Goal: Task Accomplishment & Management: Complete application form

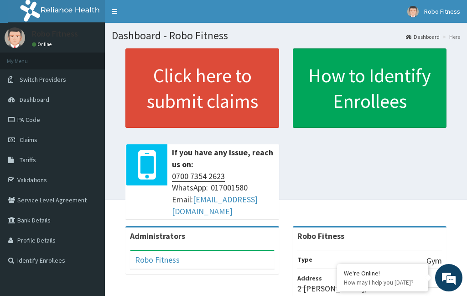
click at [226, 82] on link "Click here to submit claims" at bounding box center [202, 87] width 154 height 79
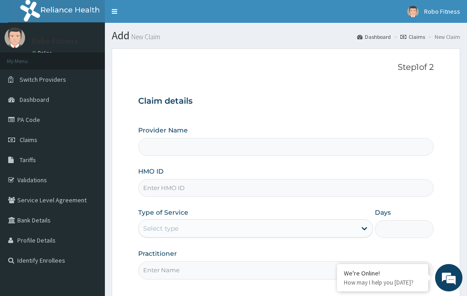
click at [215, 184] on input "HMO ID" at bounding box center [286, 188] width 296 height 18
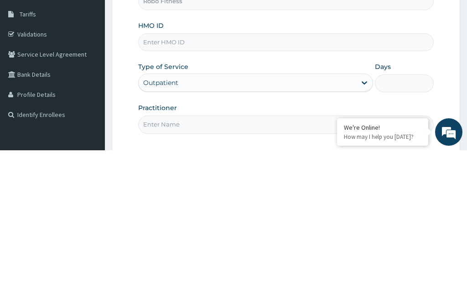
type input "Robo Fitness"
type input "1"
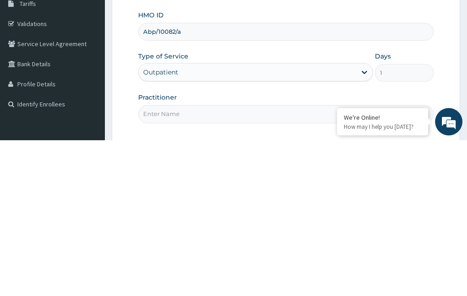
scroll to position [8, 0]
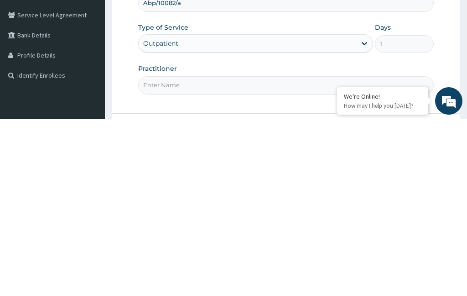
type input "Abp/10082/a"
click at [204, 253] on input "Practitioner" at bounding box center [286, 262] width 296 height 18
type input "Non"
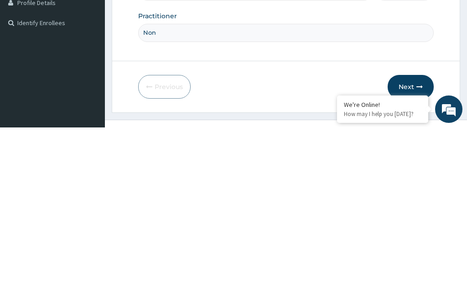
scroll to position [84, 0]
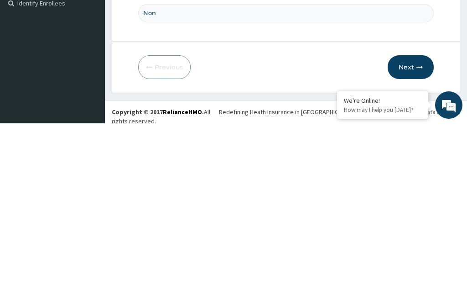
click at [413, 228] on button "Next" at bounding box center [411, 240] width 46 height 24
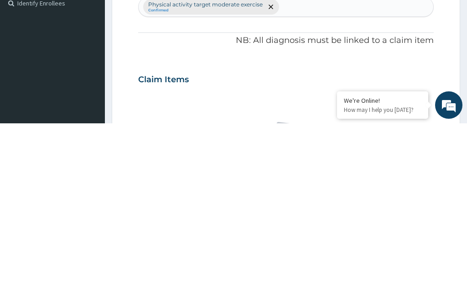
scroll to position [48, 0]
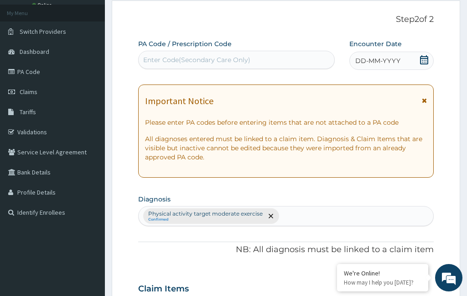
click at [393, 59] on span "DD-MM-YYYY" at bounding box center [377, 60] width 45 height 9
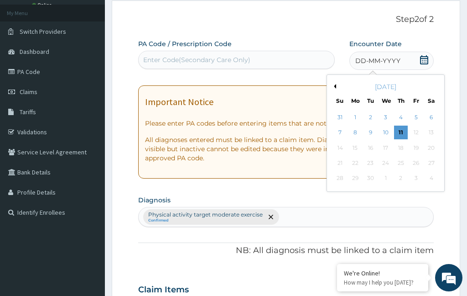
click at [401, 130] on div "11" at bounding box center [401, 133] width 14 height 14
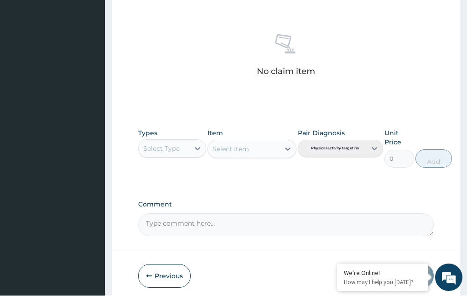
scroll to position [342, 0]
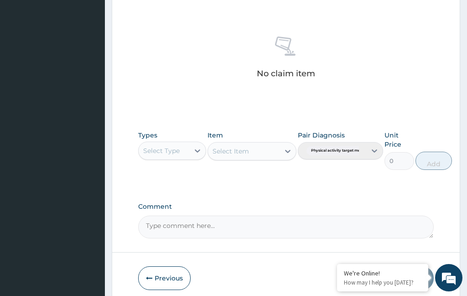
click at [178, 160] on div "Types Select Type" at bounding box center [172, 149] width 68 height 39
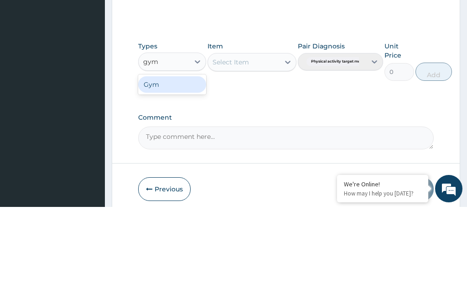
click at [187, 165] on div "Gym" at bounding box center [172, 173] width 68 height 16
type input "gym"
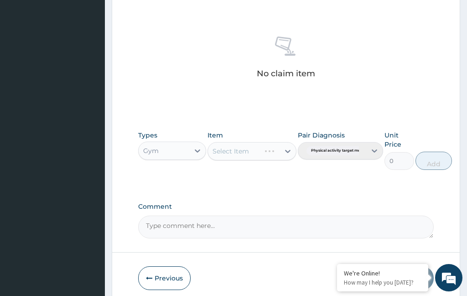
click at [250, 155] on div "Select Item" at bounding box center [252, 151] width 88 height 18
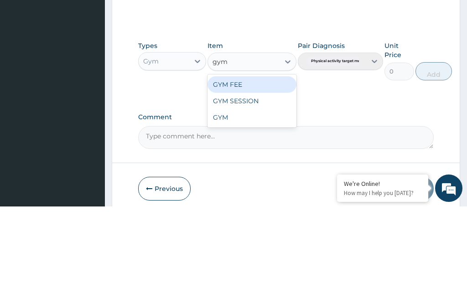
click at [257, 166] on div "GYM FEE" at bounding box center [252, 174] width 88 height 16
type input "gym"
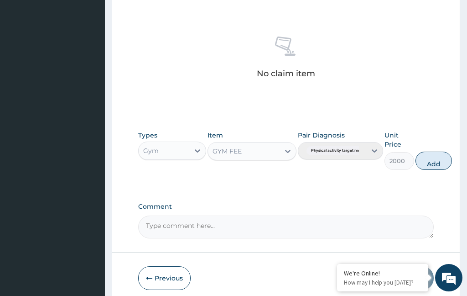
click at [430, 164] on button "Add" at bounding box center [433, 160] width 36 height 18
type input "0"
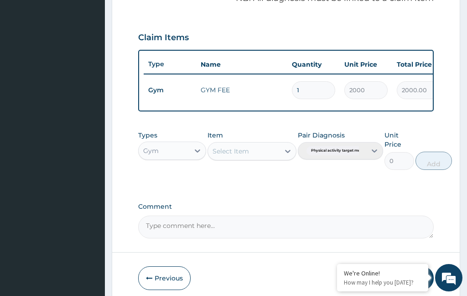
scroll to position [335, 0]
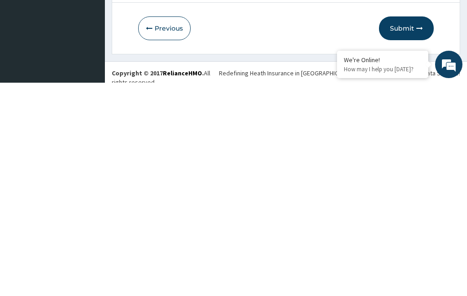
click at [414, 229] on button "Submit" at bounding box center [406, 241] width 55 height 24
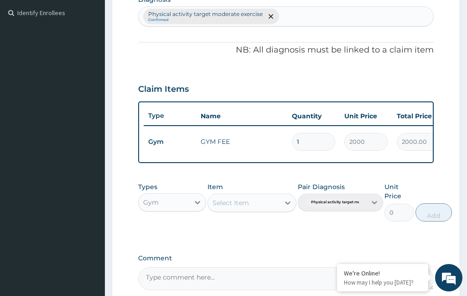
scroll to position [34, 0]
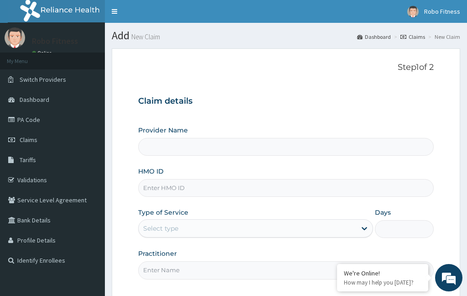
type input "Robo Fitness"
type input "1"
click at [224, 184] on input "HMO ID" at bounding box center [286, 188] width 296 height 18
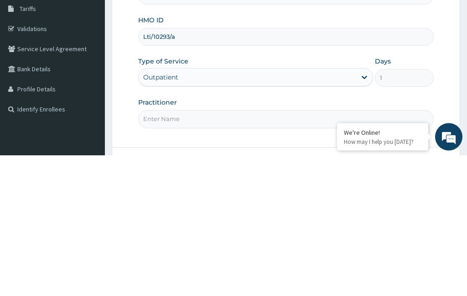
scroll to position [14, 0]
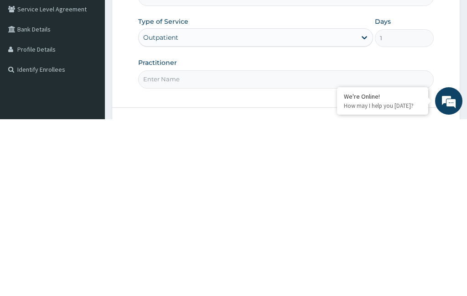
type input "Lti/10293/a"
click at [191, 247] on input "Practitioner" at bounding box center [286, 256] width 296 height 18
type input "Non"
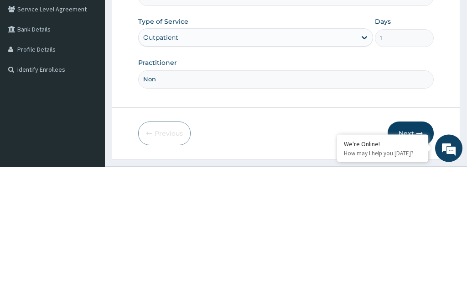
scroll to position [76, 0]
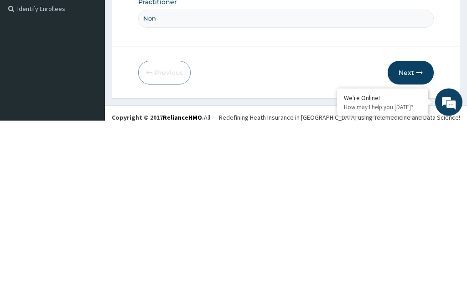
click at [412, 236] on button "Next" at bounding box center [411, 248] width 46 height 24
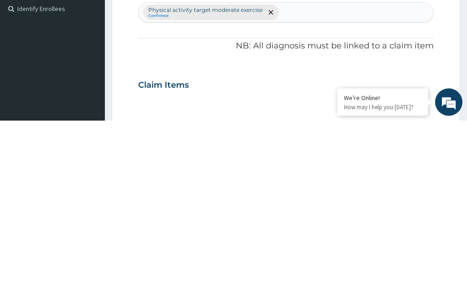
scroll to position [48, 0]
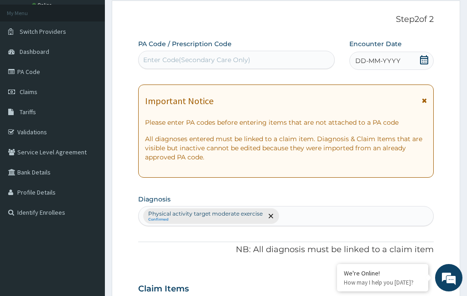
click at [387, 56] on span "DD-MM-YYYY" at bounding box center [377, 60] width 45 height 9
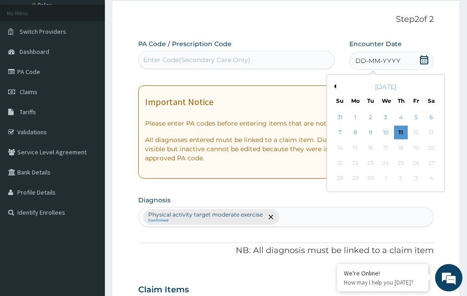
click at [400, 132] on div "11" at bounding box center [401, 133] width 14 height 14
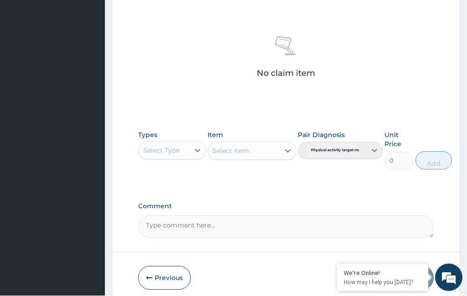
scroll to position [379, 0]
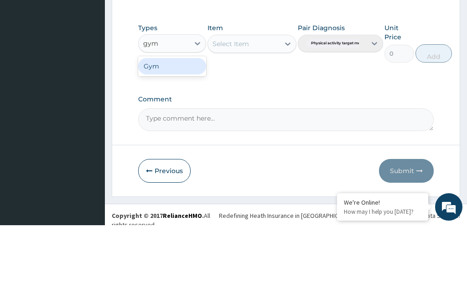
click at [181, 129] on div "Gym" at bounding box center [172, 137] width 68 height 16
type input "gym"
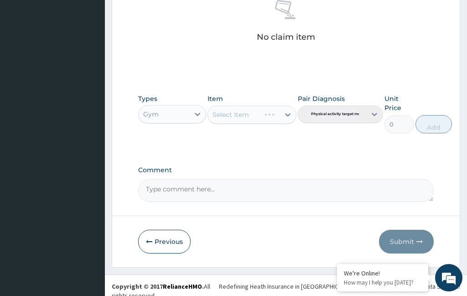
click at [254, 111] on div "Select Item" at bounding box center [234, 114] width 52 height 15
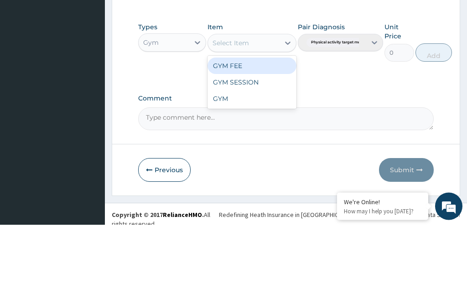
click at [273, 129] on div "GYM FEE" at bounding box center [252, 137] width 88 height 16
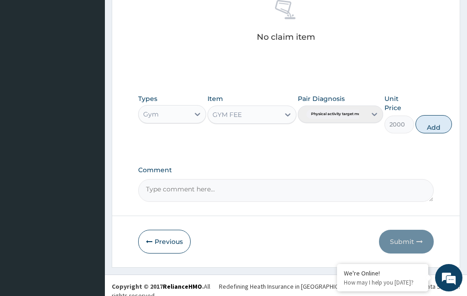
click at [436, 121] on button "Add" at bounding box center [433, 124] width 36 height 18
type input "0"
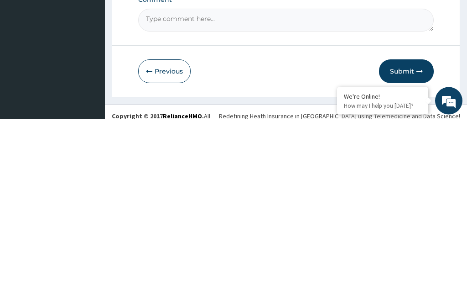
scroll to position [329, 0]
click at [410, 235] on button "Submit" at bounding box center [406, 247] width 55 height 24
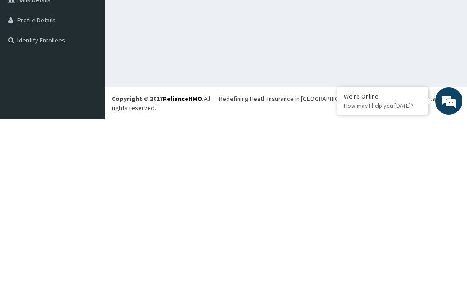
scroll to position [34, 0]
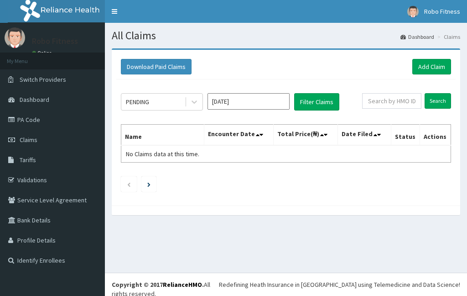
click at [435, 67] on link "Add Claim" at bounding box center [431, 67] width 39 height 16
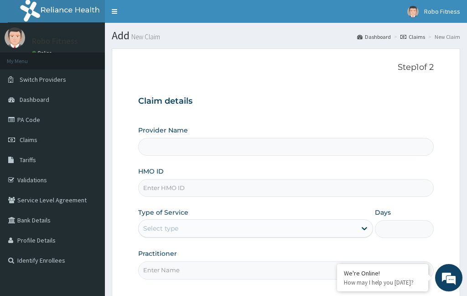
click at [187, 184] on input "HMO ID" at bounding box center [286, 188] width 296 height 18
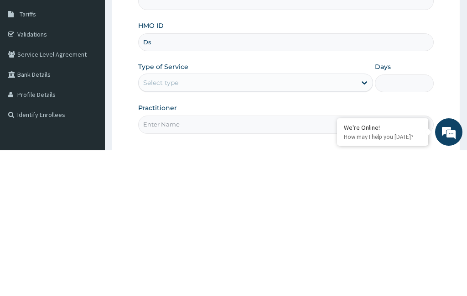
type input "Dsf"
type input "Robo Fitness"
type input "1"
type input "E"
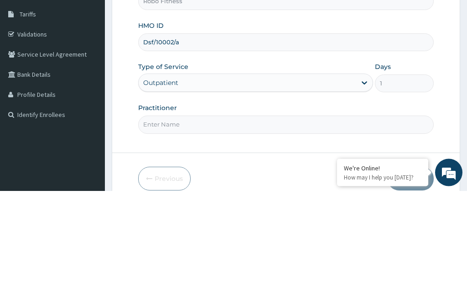
scroll to position [53, 0]
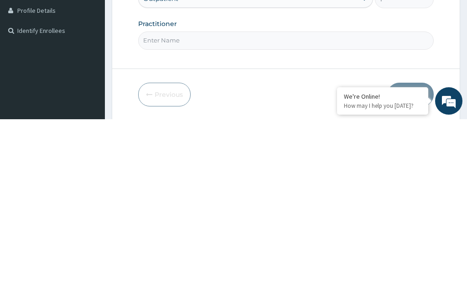
type input "Dsf/10002/a"
click at [242, 208] on input "Practitioner" at bounding box center [286, 217] width 296 height 18
type input "Non"
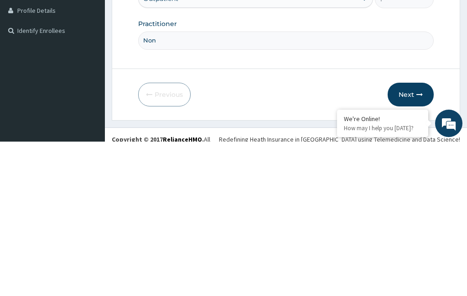
scroll to position [84, 0]
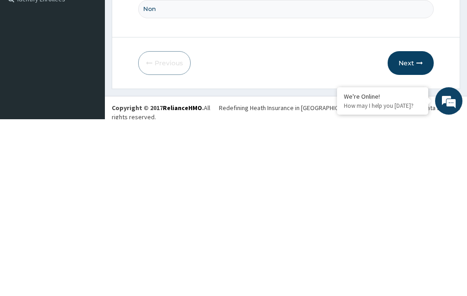
click at [405, 228] on button "Next" at bounding box center [411, 240] width 46 height 24
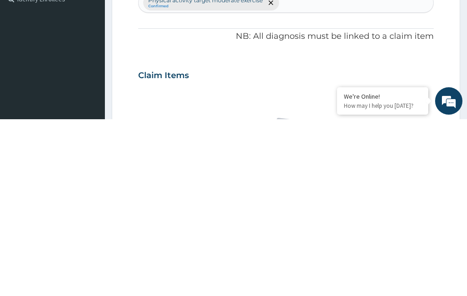
scroll to position [48, 0]
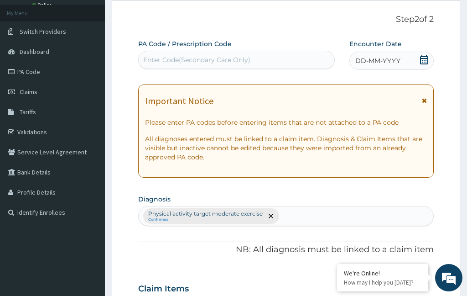
click at [388, 57] on span "DD-MM-YYYY" at bounding box center [377, 60] width 45 height 9
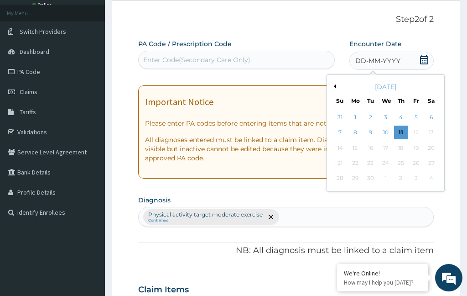
click at [399, 134] on div "11" at bounding box center [401, 133] width 14 height 14
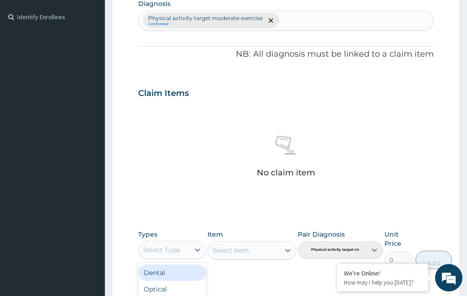
scroll to position [254, 0]
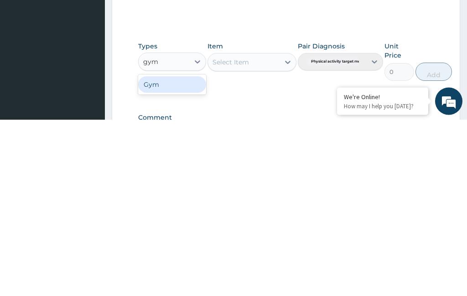
click at [172, 253] on div "Gym" at bounding box center [172, 261] width 68 height 16
type input "gym"
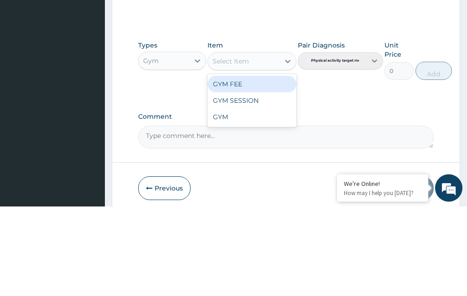
click at [275, 166] on div "GYM FEE" at bounding box center [252, 174] width 88 height 16
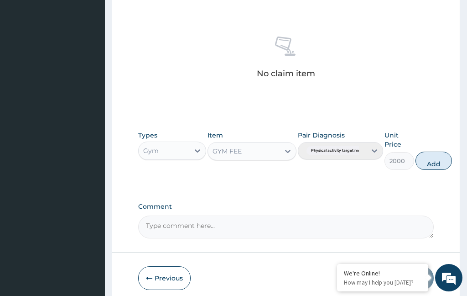
click at [435, 159] on button "Add" at bounding box center [433, 160] width 36 height 18
type input "0"
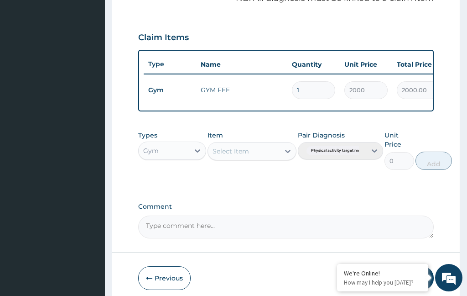
scroll to position [335, 0]
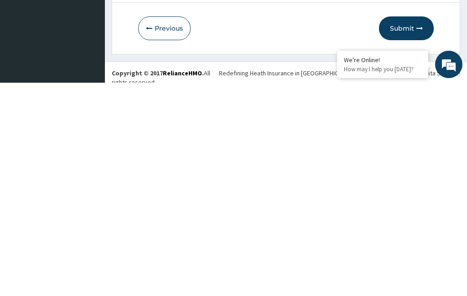
click at [407, 229] on button "Submit" at bounding box center [406, 241] width 55 height 24
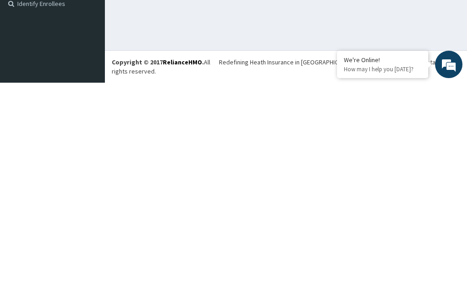
scroll to position [34, 0]
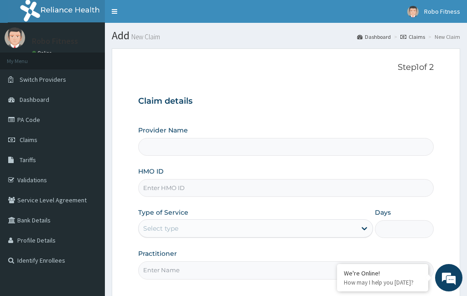
click at [195, 194] on input "HMO ID" at bounding box center [286, 188] width 296 height 18
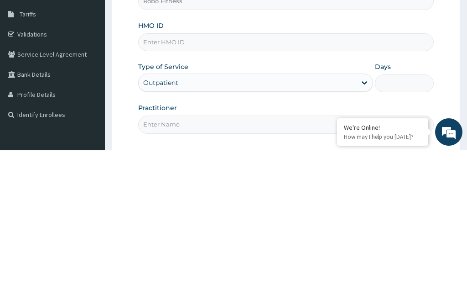
type input "Robo Fitness"
type input "1"
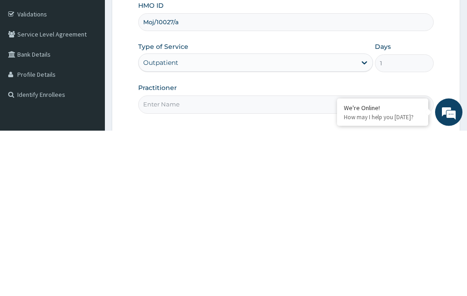
type input "Moj/10027/a"
click at [182, 261] on input "Practitioner" at bounding box center [286, 270] width 296 height 18
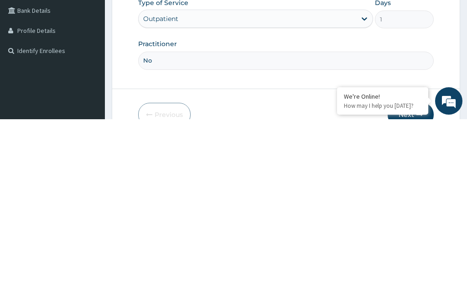
type input "Non"
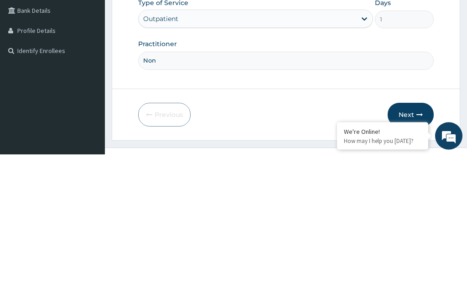
scroll to position [84, 0]
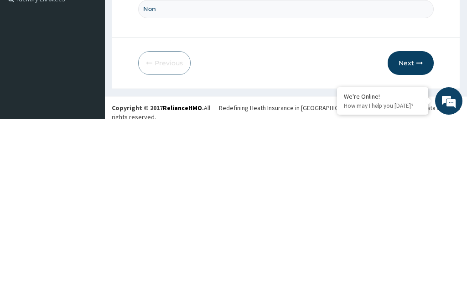
click at [412, 228] on button "Next" at bounding box center [411, 240] width 46 height 24
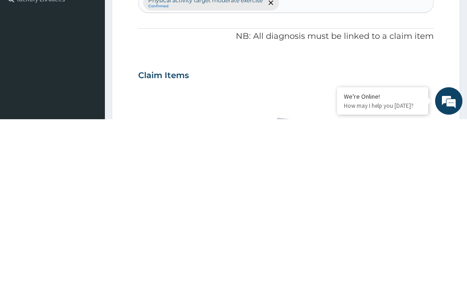
scroll to position [48, 0]
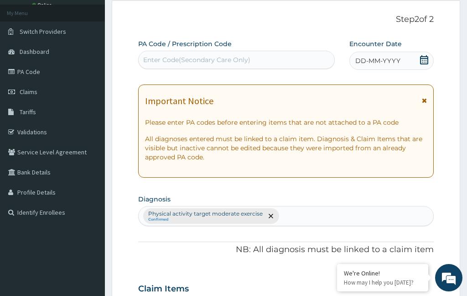
click at [378, 59] on span "DD-MM-YYYY" at bounding box center [377, 60] width 45 height 9
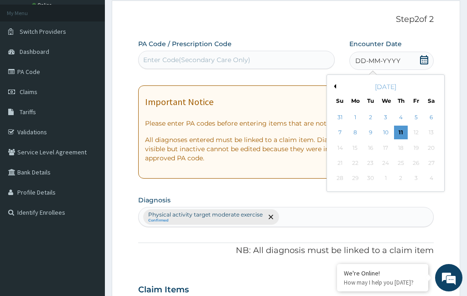
click at [405, 126] on div "11" at bounding box center [401, 133] width 14 height 14
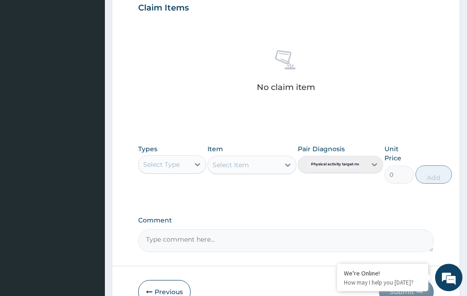
scroll to position [342, 0]
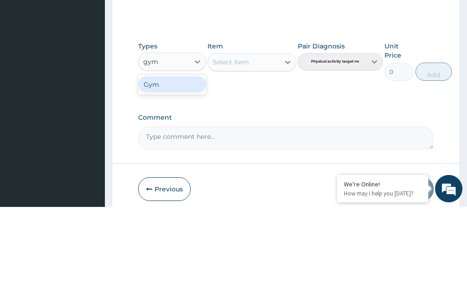
click at [176, 165] on div "Gym" at bounding box center [172, 173] width 68 height 16
type input "gym"
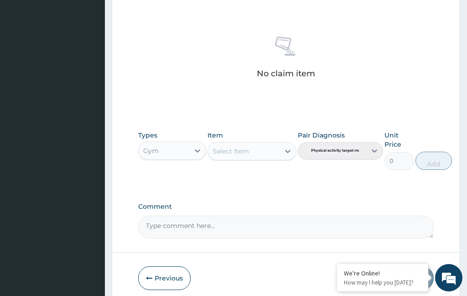
click at [249, 146] on div "Select Item" at bounding box center [231, 150] width 36 height 9
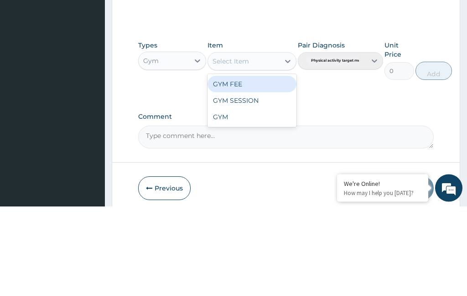
click at [281, 166] on div "GYM FEE" at bounding box center [252, 174] width 88 height 16
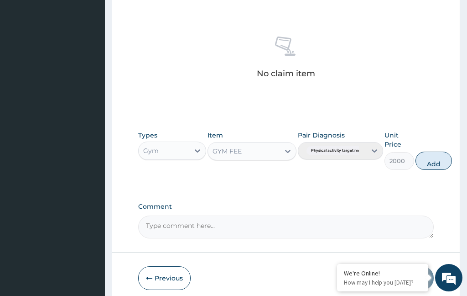
click at [437, 162] on button "Add" at bounding box center [433, 160] width 36 height 18
type input "0"
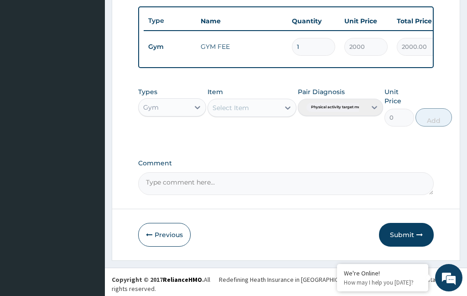
scroll to position [299, 0]
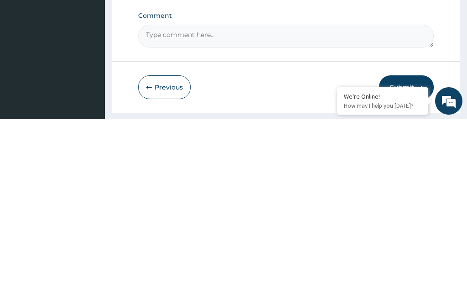
click at [412, 252] on button "Submit" at bounding box center [406, 264] width 55 height 24
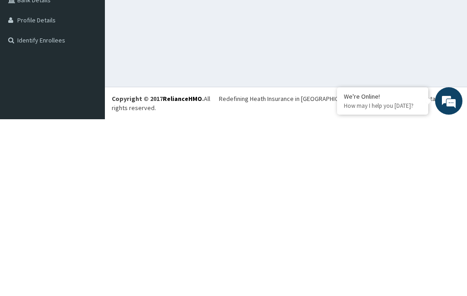
scroll to position [29, 0]
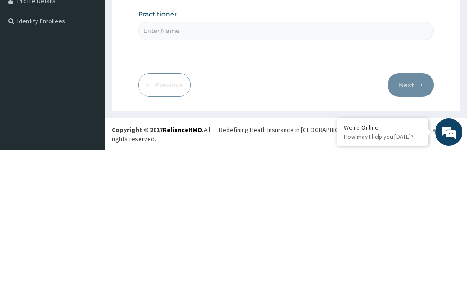
type input "Robo Fitness"
type input "1"
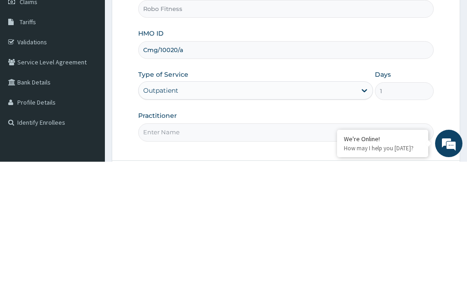
scroll to position [5, 0]
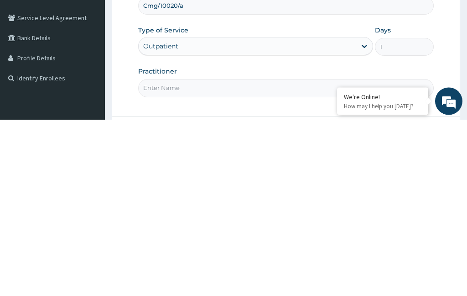
type input "Cmg/10020/a"
click at [173, 255] on input "Practitioner" at bounding box center [286, 264] width 296 height 18
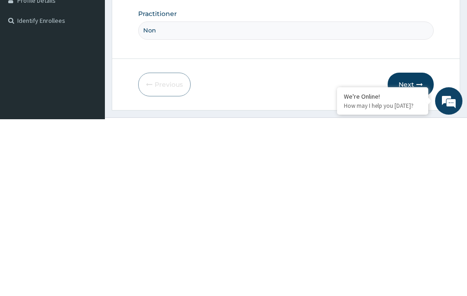
type input "Non"
click at [415, 64] on form "Step 1 of 2 Claim details Provider Name Robo Fitness HMO ID Cmg/10020/a Type of…" at bounding box center [286, 135] width 348 height 301
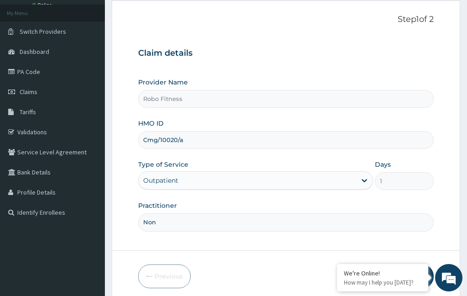
click at [421, 76] on div "Claim details Provider Name Robo Fitness HMO ID Cmg/10020/a Type of Service Out…" at bounding box center [286, 135] width 296 height 192
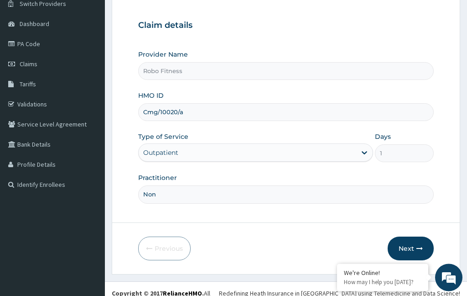
scroll to position [76, 0]
click at [404, 260] on button "Next" at bounding box center [411, 248] width 46 height 24
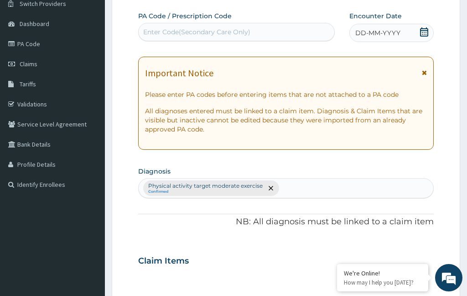
click at [392, 27] on div "DD-MM-YYYY" at bounding box center [391, 33] width 84 height 18
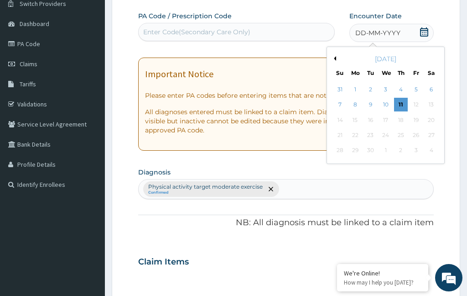
scroll to position [0, 0]
click at [395, 109] on div "11" at bounding box center [401, 105] width 14 height 14
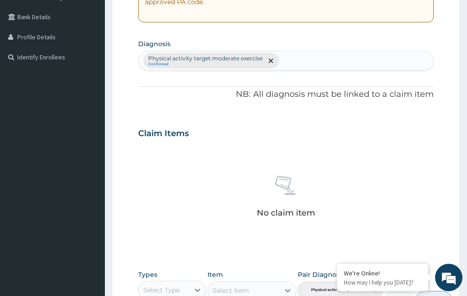
scroll to position [205, 0]
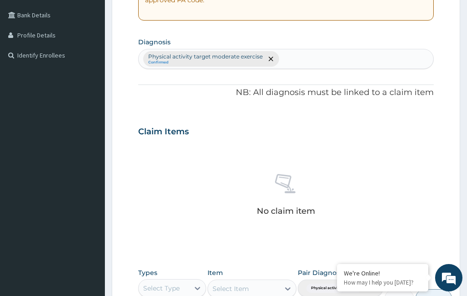
click at [170, 275] on div "Types Select Type" at bounding box center [172, 287] width 68 height 39
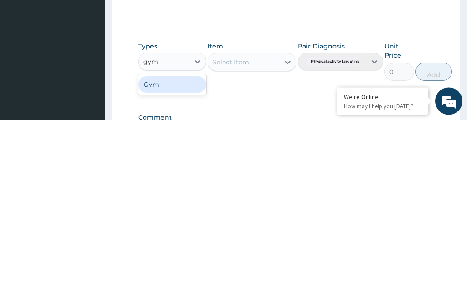
click at [174, 253] on div "Gym" at bounding box center [172, 261] width 68 height 16
type input "gym"
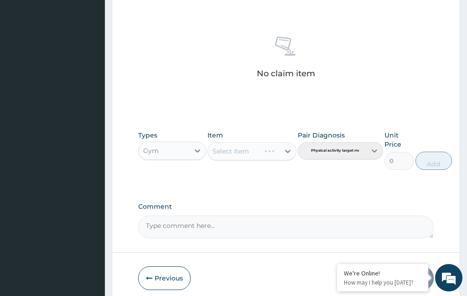
click at [232, 146] on div "Select Item" at bounding box center [252, 151] width 88 height 18
click at [250, 138] on div "Item Select Item" at bounding box center [252, 149] width 88 height 39
click at [250, 137] on div "Item Select Item" at bounding box center [252, 149] width 88 height 39
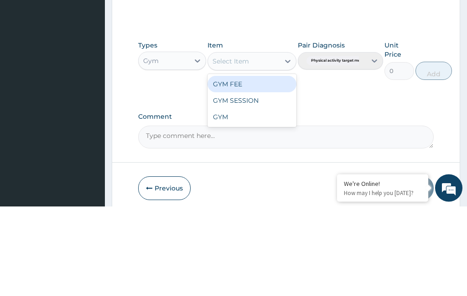
click at [275, 166] on div "GYM FEE" at bounding box center [252, 174] width 88 height 16
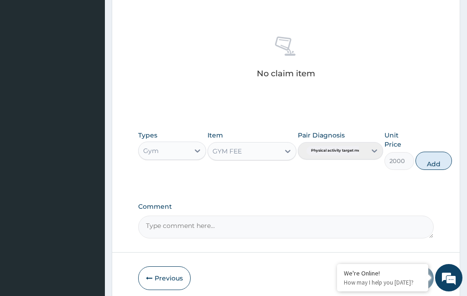
click at [436, 155] on button "Add" at bounding box center [433, 160] width 36 height 18
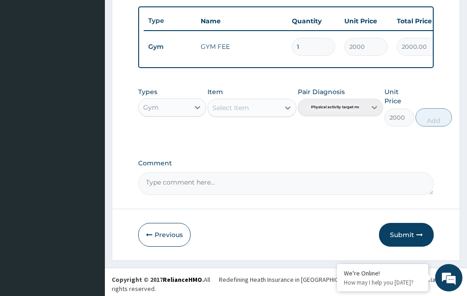
type input "0"
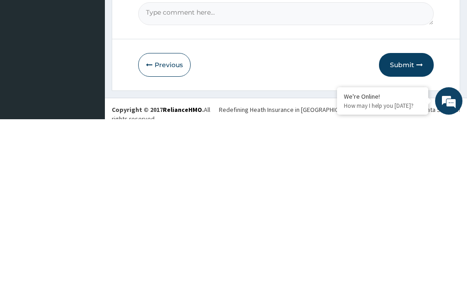
click at [403, 229] on button "Submit" at bounding box center [406, 241] width 55 height 24
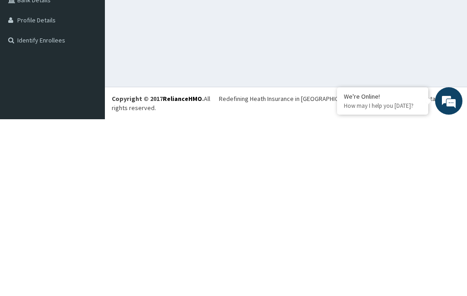
scroll to position [29, 0]
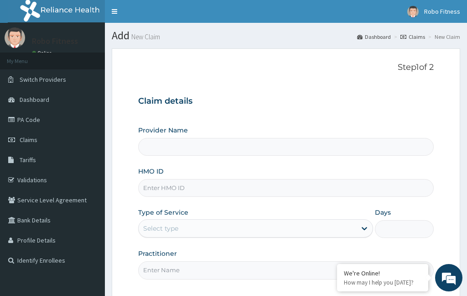
click at [229, 187] on input "HMO ID" at bounding box center [286, 188] width 296 height 18
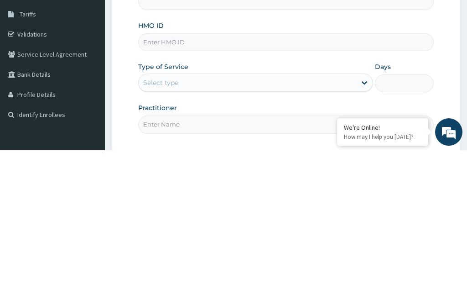
type input "Robo Fitness"
type input "1"
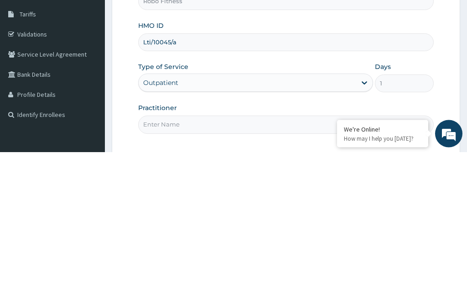
scroll to position [2, 0]
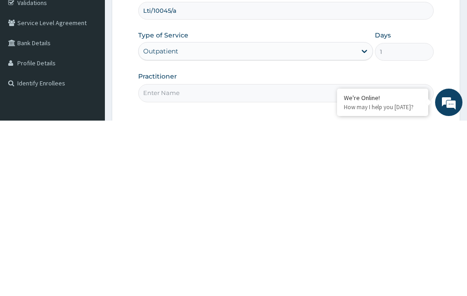
type input "Lti/10045/a"
click at [226, 259] on input "Practitioner" at bounding box center [286, 268] width 296 height 18
type input "Non"
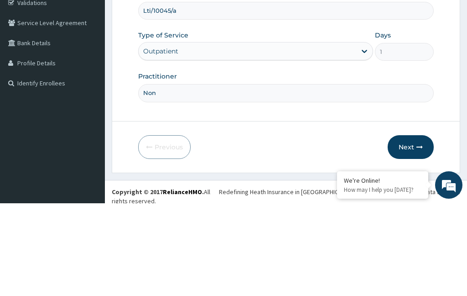
scroll to position [0, 0]
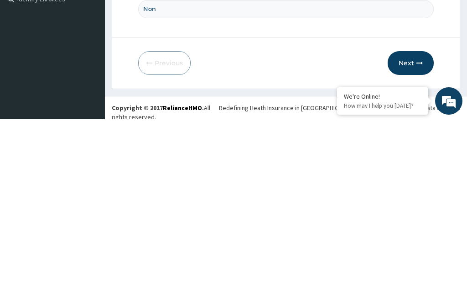
click at [402, 228] on button "Next" at bounding box center [411, 240] width 46 height 24
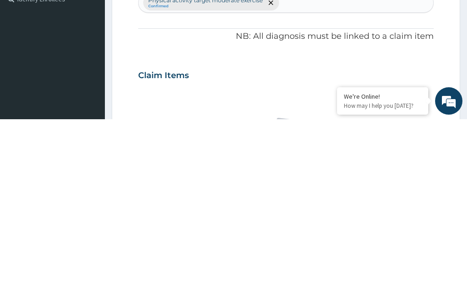
scroll to position [48, 0]
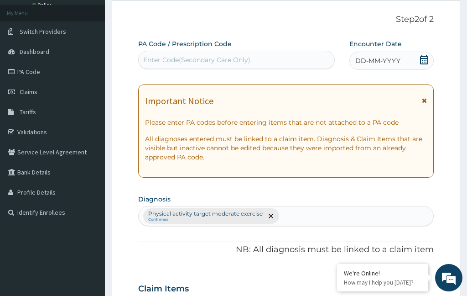
click at [388, 62] on span "DD-MM-YYYY" at bounding box center [377, 60] width 45 height 9
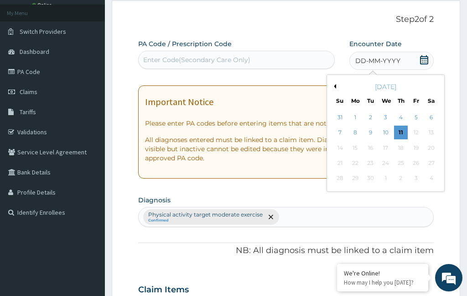
click at [410, 132] on div "12" at bounding box center [416, 133] width 14 height 14
click at [401, 130] on div "11" at bounding box center [401, 133] width 14 height 14
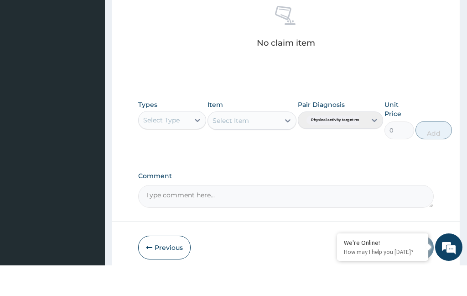
scroll to position [342, 0]
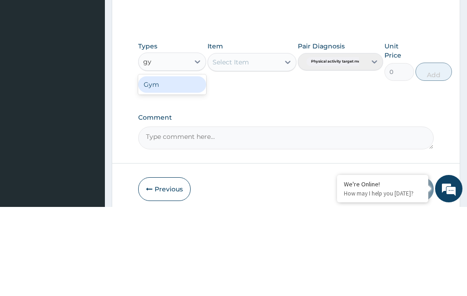
click at [176, 165] on div "Gym" at bounding box center [172, 173] width 68 height 16
type input "gy"
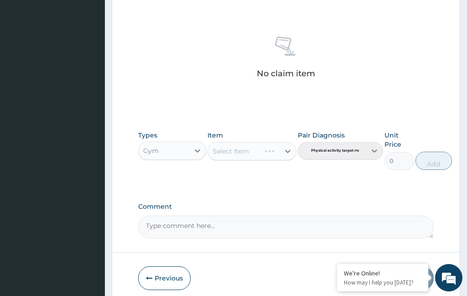
click at [238, 151] on div "Select Item" at bounding box center [252, 151] width 88 height 18
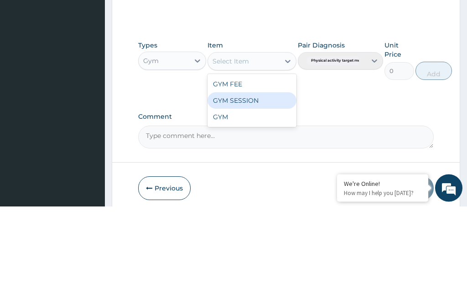
click at [259, 182] on div "GYM SESSION" at bounding box center [252, 190] width 88 height 16
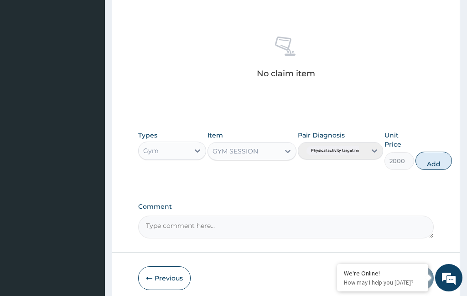
click at [428, 163] on button "Add" at bounding box center [433, 160] width 36 height 18
type input "0"
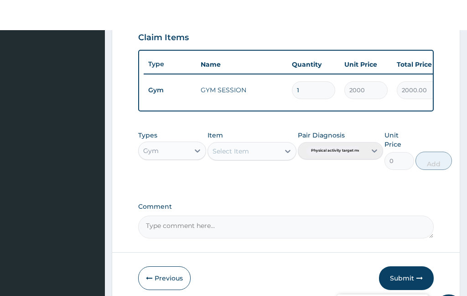
scroll to position [335, 0]
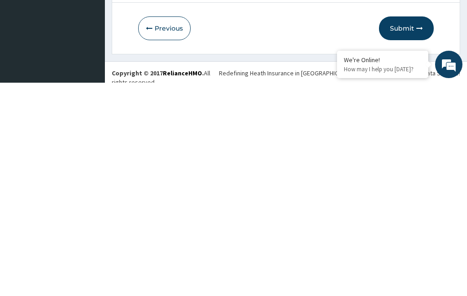
click at [418, 229] on button "Submit" at bounding box center [406, 241] width 55 height 24
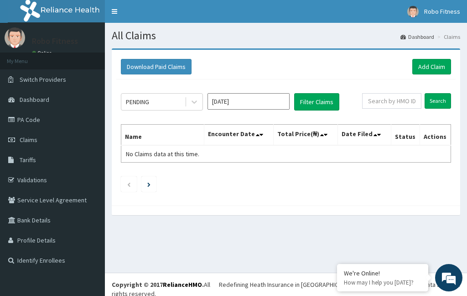
click at [419, 72] on link "Add Claim" at bounding box center [431, 67] width 39 height 16
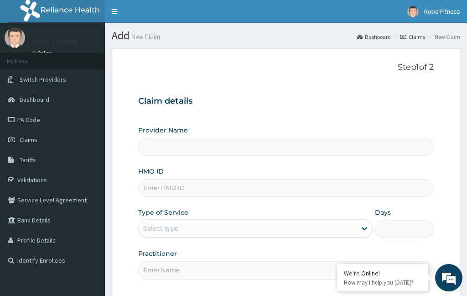
click at [171, 182] on input "HMO ID" at bounding box center [286, 188] width 296 height 18
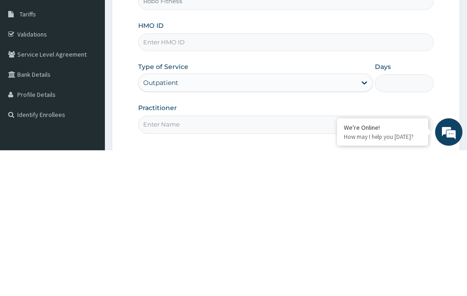
type input "Robo Fitness"
type input "1"
type input "D"
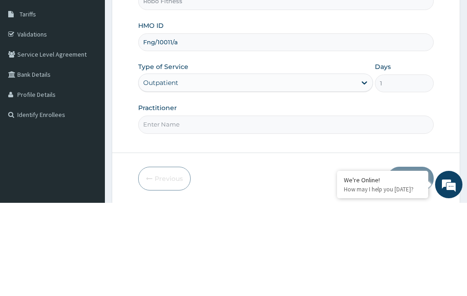
scroll to position [57, 0]
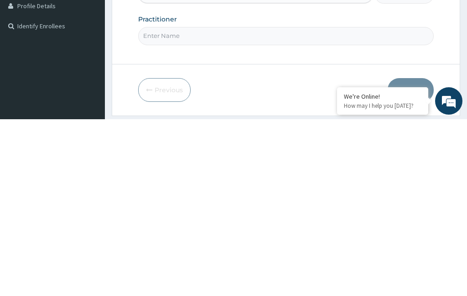
type input "Fng/10011/a"
click at [255, 203] on input "Practitioner" at bounding box center [286, 212] width 296 height 18
type input "Non"
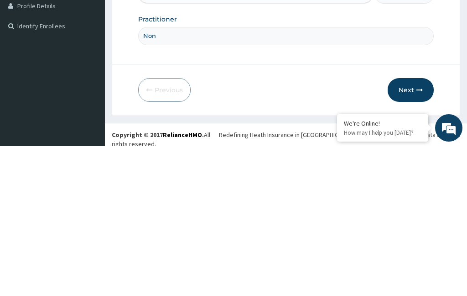
click at [411, 228] on button "Next" at bounding box center [411, 240] width 46 height 24
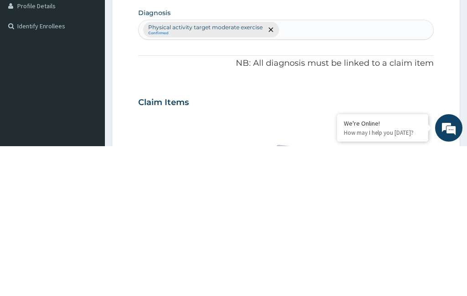
scroll to position [48, 0]
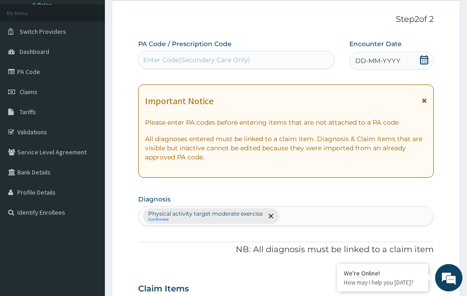
click at [379, 59] on span "DD-MM-YYYY" at bounding box center [377, 60] width 45 height 9
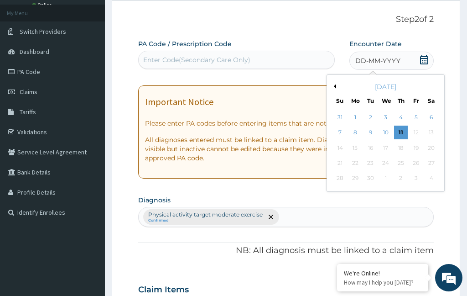
click at [400, 127] on div "11" at bounding box center [401, 133] width 14 height 14
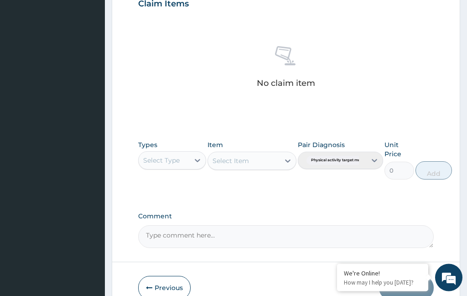
scroll to position [342, 0]
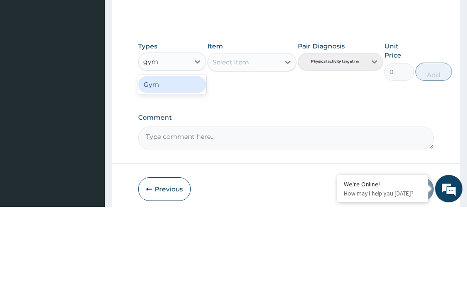
click at [172, 165] on div "Gym" at bounding box center [172, 173] width 68 height 16
type input "gym"
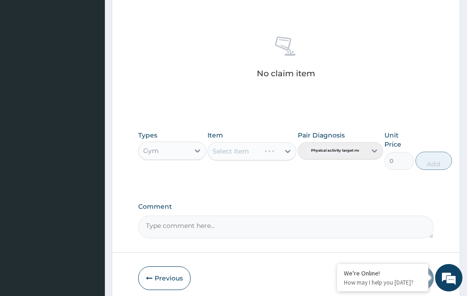
click at [250, 152] on div "Select Item" at bounding box center [252, 151] width 88 height 18
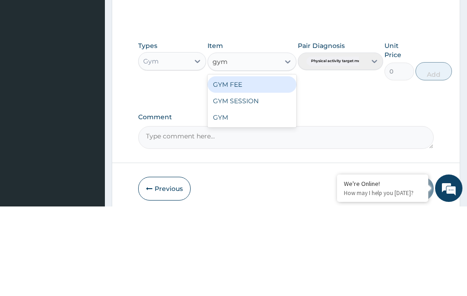
click at [270, 166] on div "GYM FEE" at bounding box center [252, 174] width 88 height 16
type input "gym"
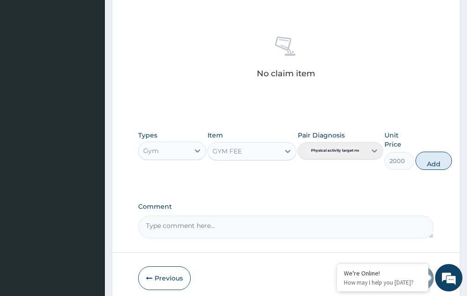
click at [433, 158] on button "Add" at bounding box center [433, 160] width 36 height 18
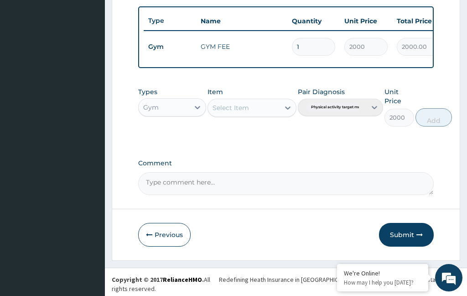
type input "0"
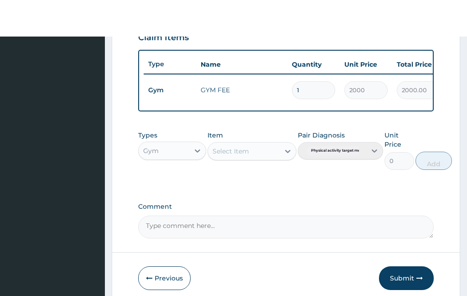
click at [412, 229] on button "Submit" at bounding box center [406, 241] width 55 height 24
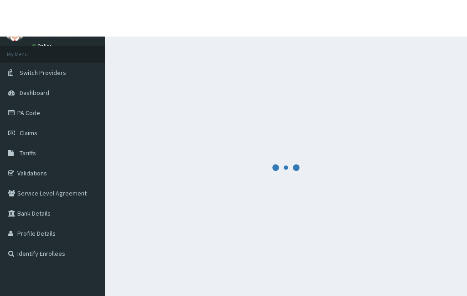
scroll to position [34, 0]
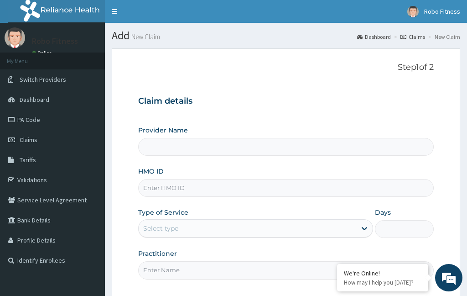
click at [170, 184] on input "HMO ID" at bounding box center [286, 188] width 296 height 18
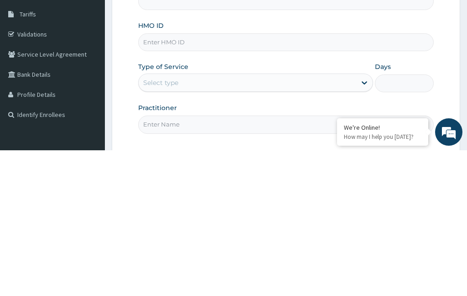
scroll to position [145, 0]
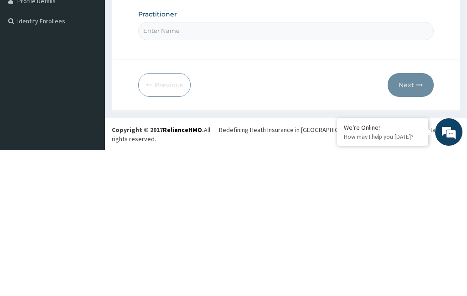
type input "Robo Fitness"
type input "1"
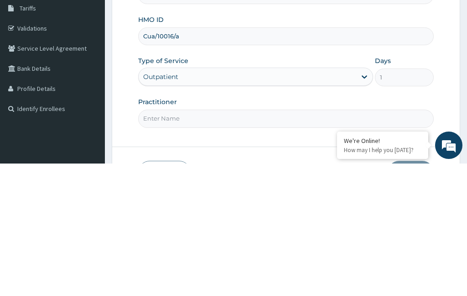
scroll to position [20, 0]
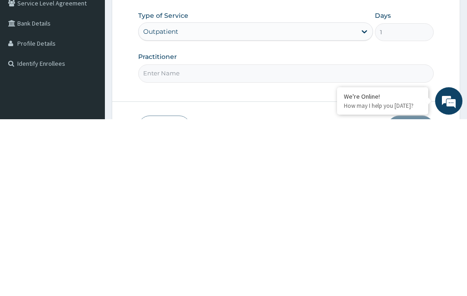
type input "Cua/10016/a"
click at [189, 241] on input "Practitioner" at bounding box center [286, 250] width 296 height 18
type input "Non"
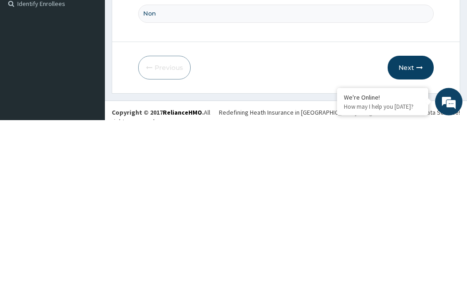
click at [410, 232] on button "Next" at bounding box center [411, 244] width 46 height 24
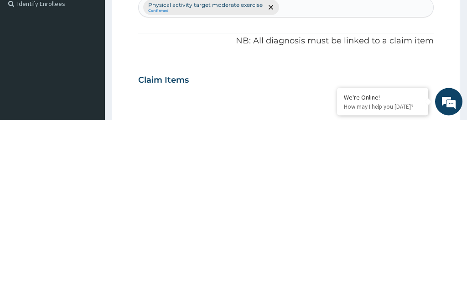
scroll to position [48, 0]
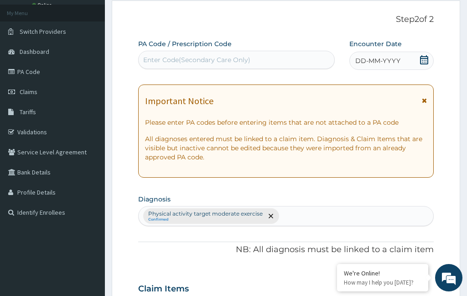
click at [388, 58] on span "DD-MM-YYYY" at bounding box center [377, 60] width 45 height 9
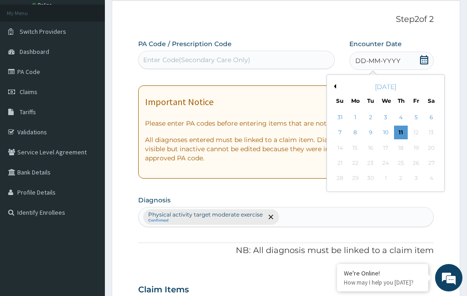
click at [401, 128] on div "11" at bounding box center [401, 133] width 14 height 14
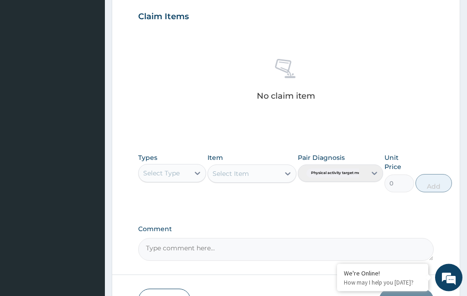
scroll to position [322, 0]
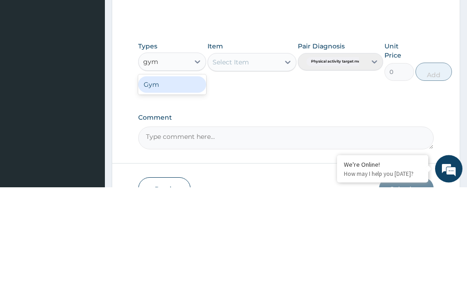
click at [183, 185] on div "Gym" at bounding box center [172, 193] width 68 height 16
type input "gym"
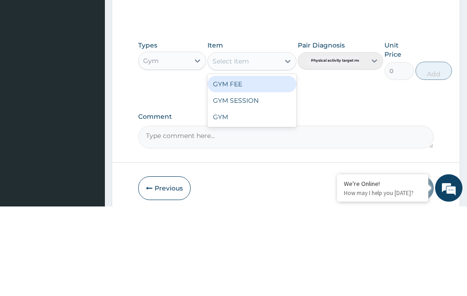
click at [268, 166] on div "GYM FEE" at bounding box center [252, 174] width 88 height 16
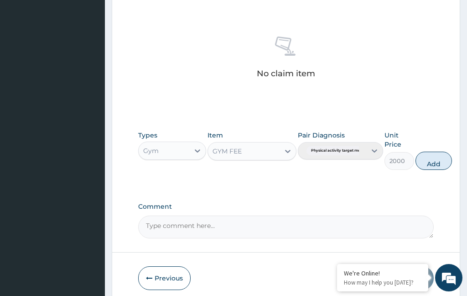
click at [442, 164] on button "Add" at bounding box center [433, 160] width 36 height 18
type input "0"
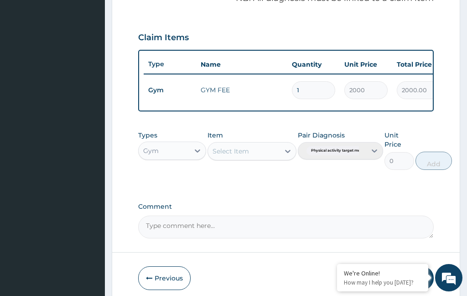
scroll to position [335, 0]
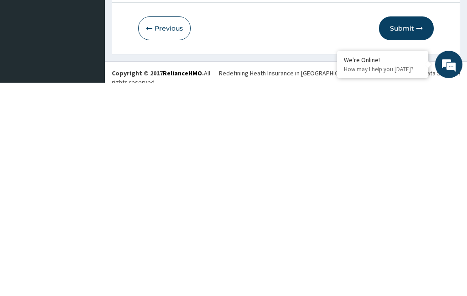
click at [410, 229] on button "Submit" at bounding box center [406, 241] width 55 height 24
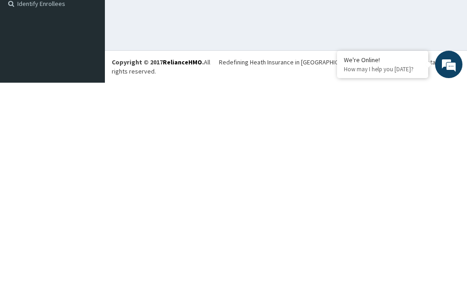
scroll to position [34, 0]
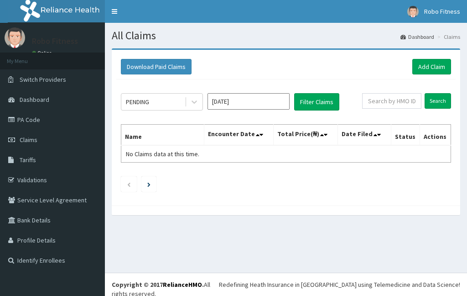
click at [435, 60] on link "Add Claim" at bounding box center [431, 67] width 39 height 16
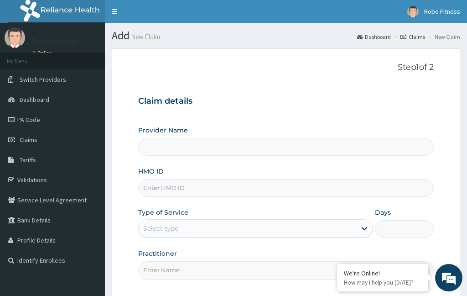
click at [213, 194] on input "HMO ID" at bounding box center [286, 188] width 296 height 18
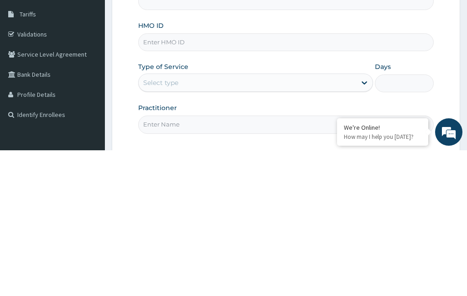
type input "Robo Fitness"
type input "1"
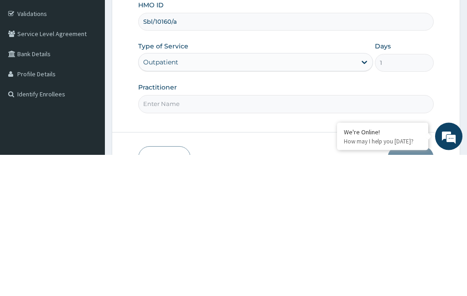
scroll to position [31, 0]
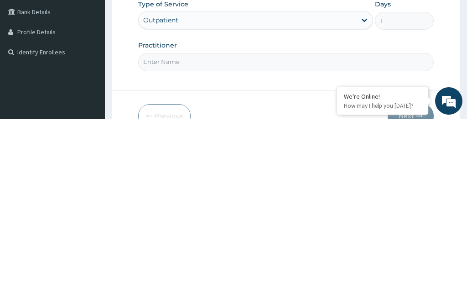
type input "Sbl/10160/a"
click at [251, 229] on input "Practitioner" at bounding box center [286, 238] width 296 height 18
type input "Non"
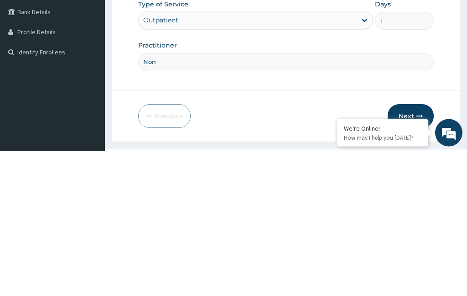
scroll to position [84, 0]
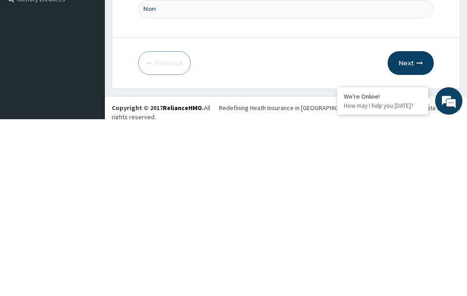
click at [416, 228] on button "Next" at bounding box center [411, 240] width 46 height 24
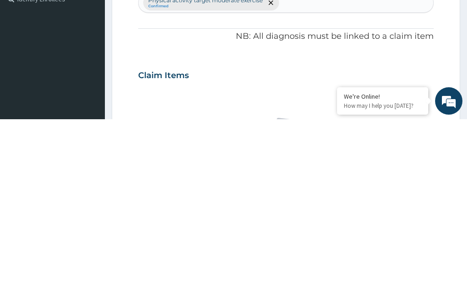
scroll to position [48, 0]
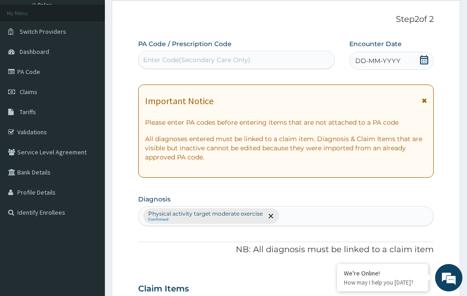
click at [389, 65] on div "DD-MM-YYYY" at bounding box center [391, 61] width 84 height 18
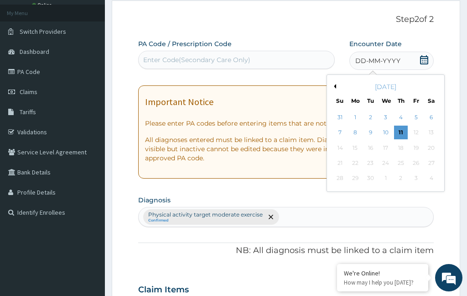
click at [404, 133] on div "11" at bounding box center [401, 133] width 14 height 14
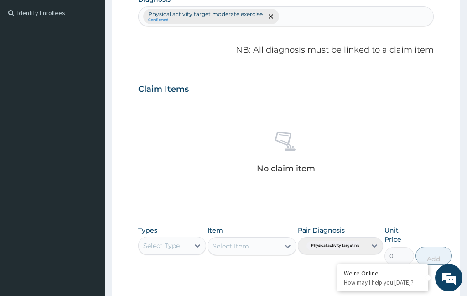
scroll to position [342, 0]
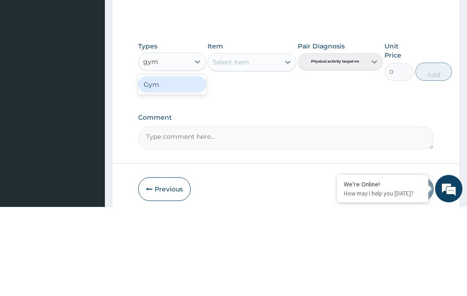
click at [181, 165] on div "Gym" at bounding box center [172, 173] width 68 height 16
type input "gym"
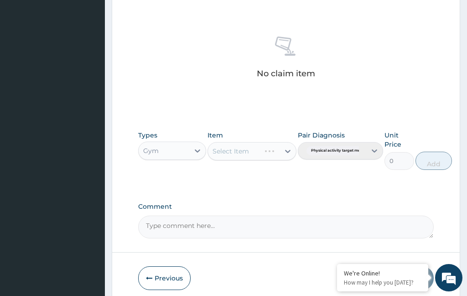
click at [250, 146] on div "Select Item" at bounding box center [252, 151] width 88 height 18
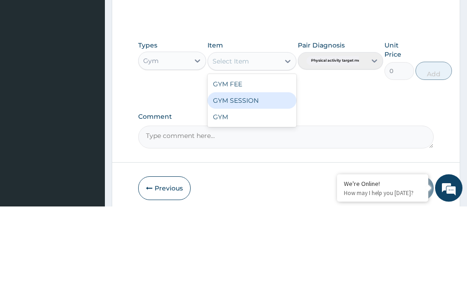
click at [257, 182] on div "GYM SESSION" at bounding box center [252, 190] width 88 height 16
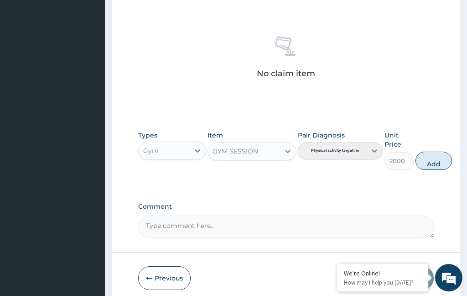
click at [448, 152] on button "Add" at bounding box center [433, 160] width 36 height 18
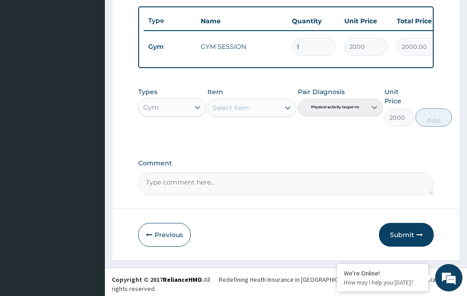
type input "0"
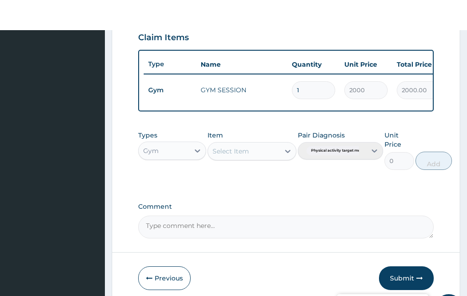
scroll to position [335, 0]
